Goal: Information Seeking & Learning: Learn about a topic

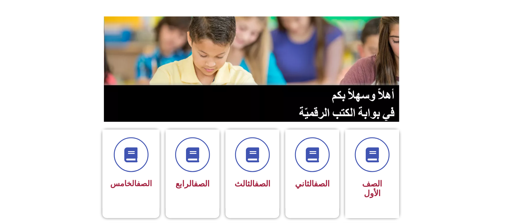
scroll to position [80, 0]
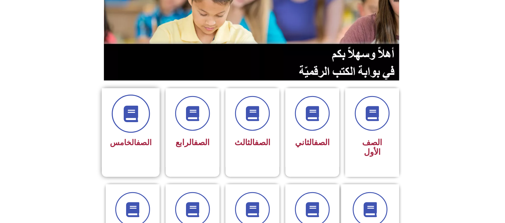
click at [128, 120] on icon at bounding box center [131, 114] width 16 height 16
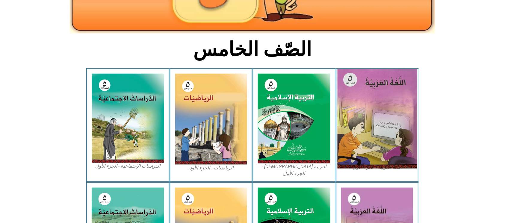
scroll to position [120, 0]
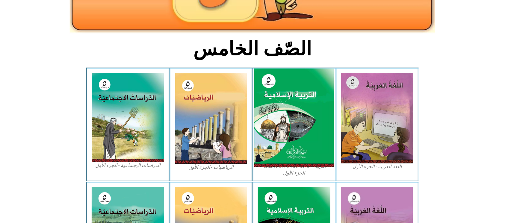
click at [316, 109] on img at bounding box center [294, 118] width 80 height 99
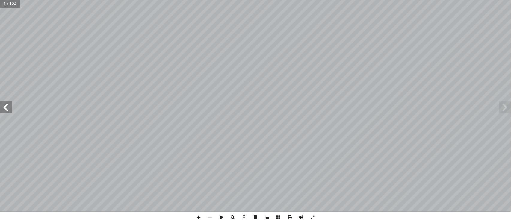
click at [13, 6] on input "text" at bounding box center [10, 4] width 20 height 8
type input "**"
click at [6, 109] on span at bounding box center [6, 108] width 12 height 12
click at [7, 102] on span at bounding box center [6, 108] width 12 height 12
click at [3, 109] on span at bounding box center [6, 108] width 12 height 12
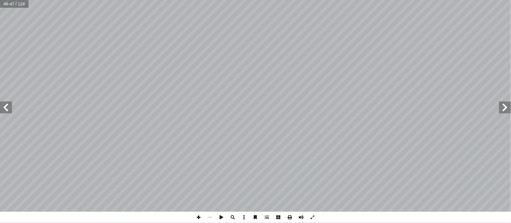
click at [193, 220] on span at bounding box center [198, 217] width 11 height 11
click at [6, 107] on span at bounding box center [6, 108] width 12 height 12
click at [201, 220] on span at bounding box center [198, 217] width 11 height 11
click at [197, 220] on span at bounding box center [198, 217] width 11 height 11
click at [198, 221] on span at bounding box center [198, 217] width 11 height 11
